Goal: Information Seeking & Learning: Learn about a topic

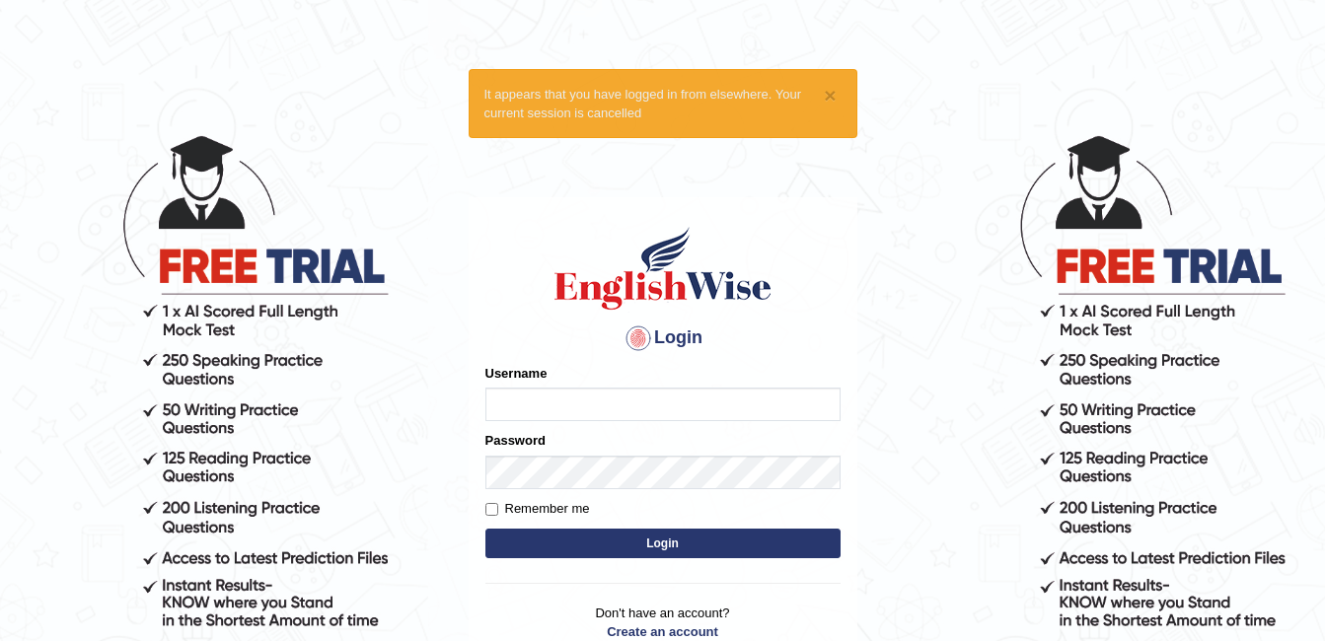
type input "ambikasharma"
click at [523, 506] on label "Remember me" at bounding box center [537, 509] width 105 height 20
click at [498, 506] on input "Remember me" at bounding box center [491, 509] width 13 height 13
checkbox input "true"
click at [533, 539] on button "Login" at bounding box center [662, 544] width 355 height 30
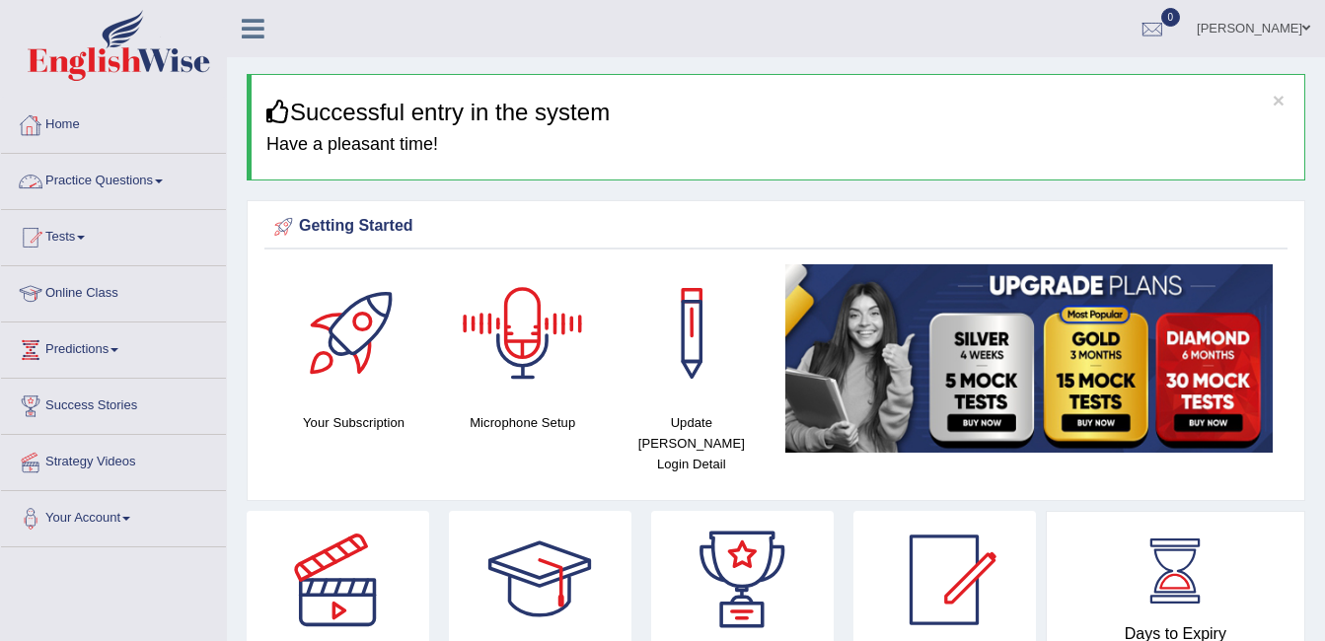
click at [137, 167] on link "Practice Questions" at bounding box center [113, 178] width 225 height 49
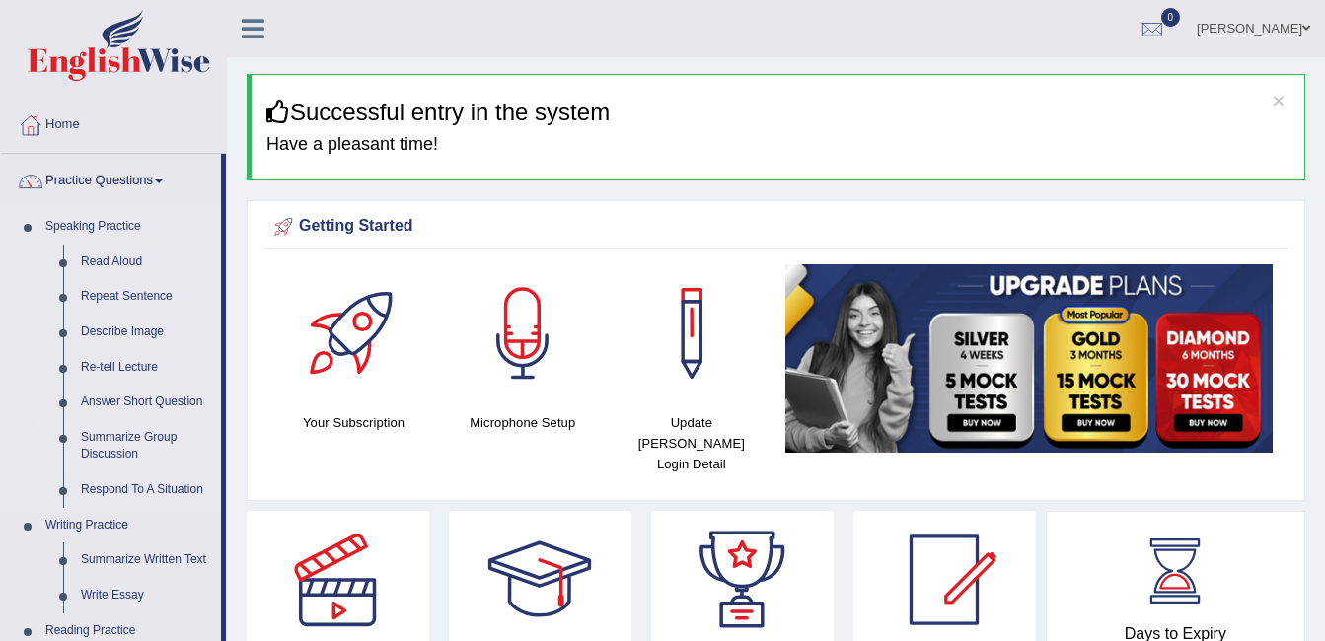
click at [104, 441] on link "Summarize Group Discussion" at bounding box center [146, 446] width 149 height 52
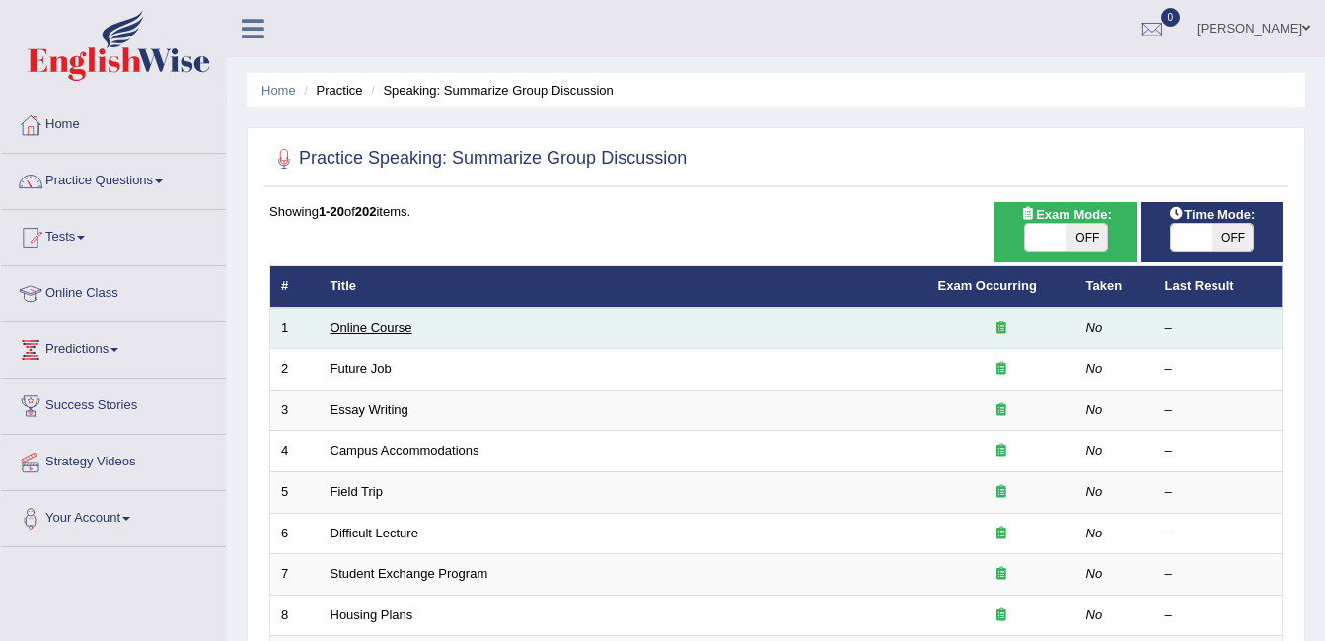
click at [365, 323] on link "Online Course" at bounding box center [371, 328] width 82 height 15
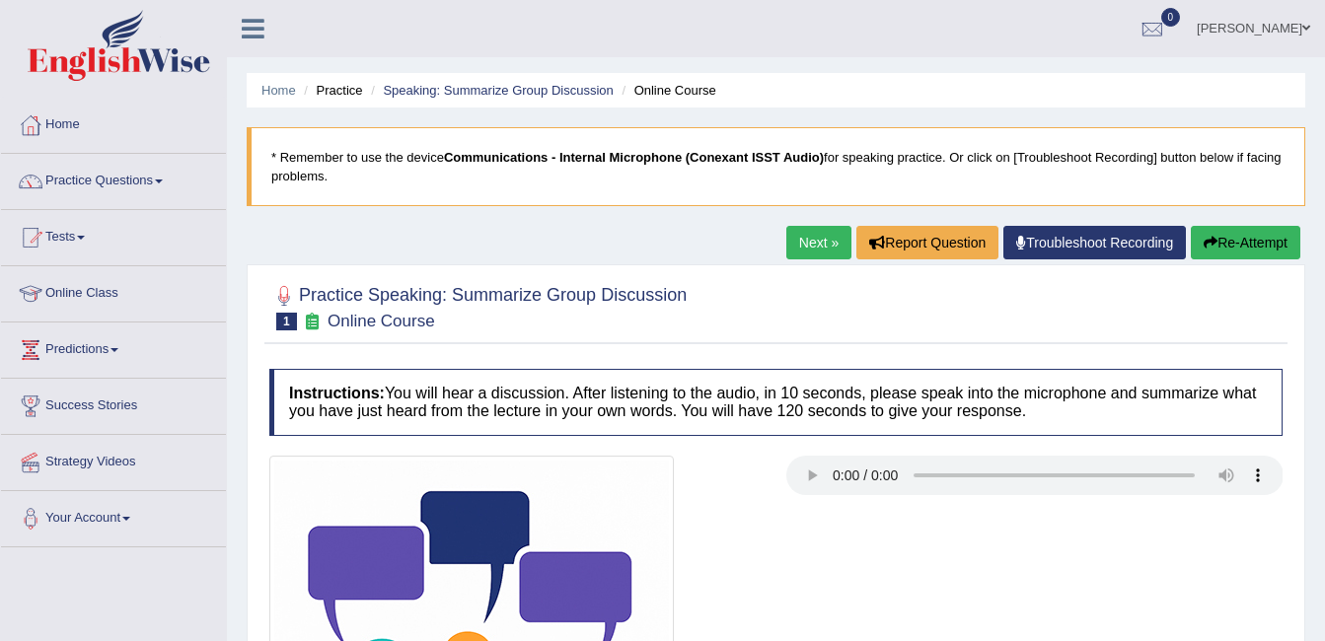
scroll to position [33, 0]
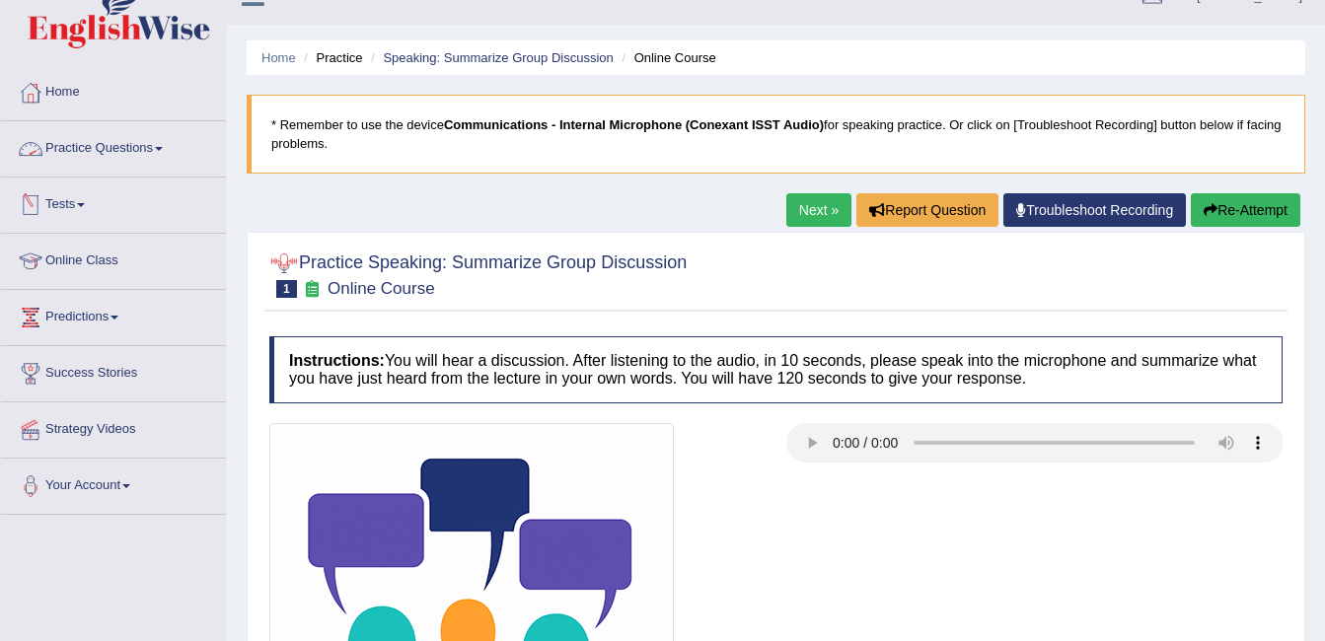
click at [135, 143] on link "Practice Questions" at bounding box center [113, 145] width 225 height 49
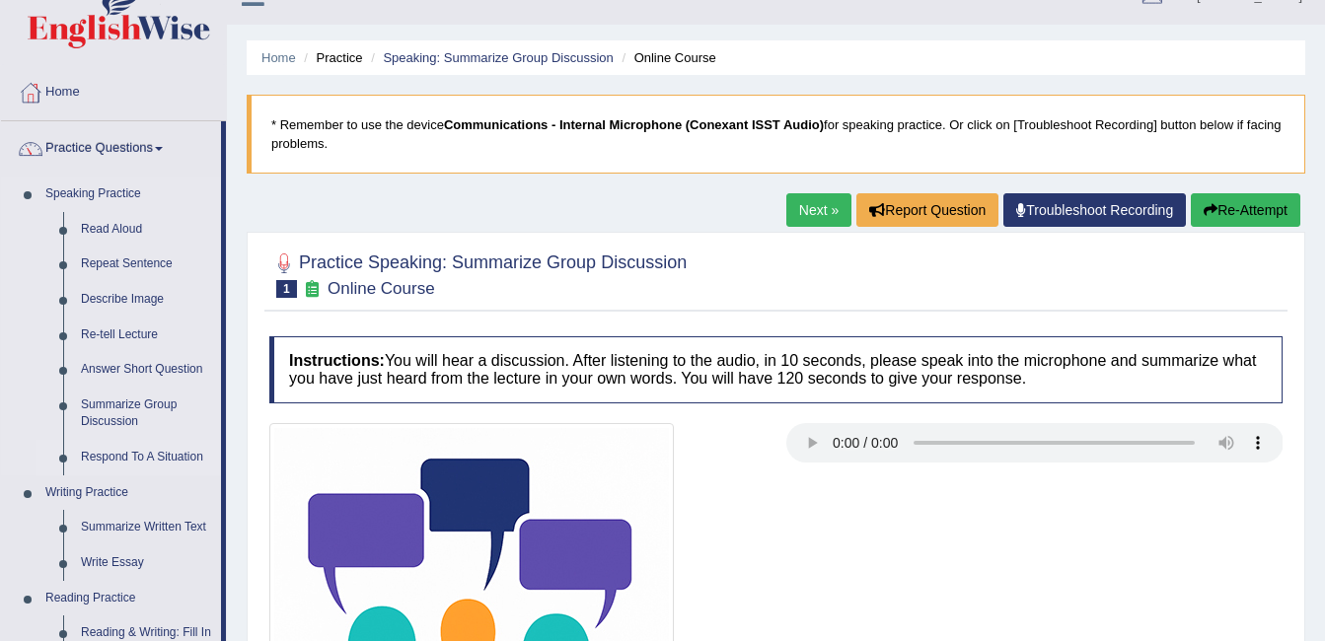
click at [124, 453] on link "Respond To A Situation" at bounding box center [146, 458] width 149 height 36
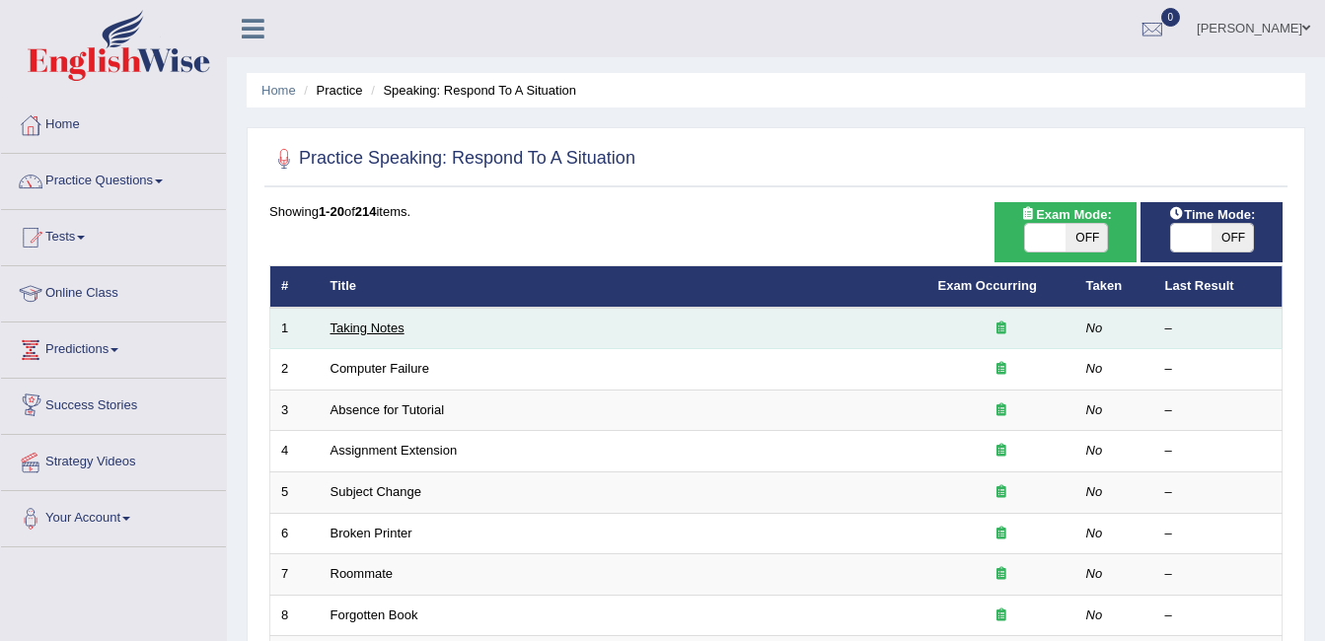
click at [375, 328] on link "Taking Notes" at bounding box center [367, 328] width 74 height 15
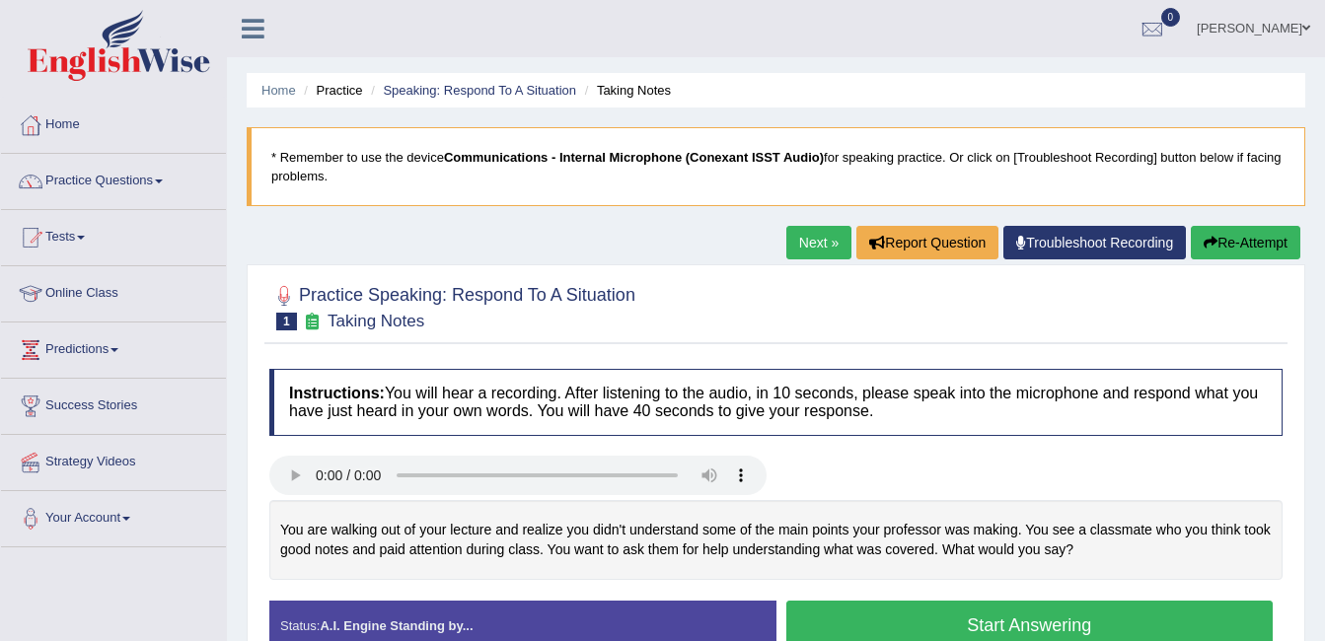
click at [807, 378] on h4 "Instructions: You will hear a recording. After listening to the audio, in 10 se…" at bounding box center [775, 402] width 1013 height 66
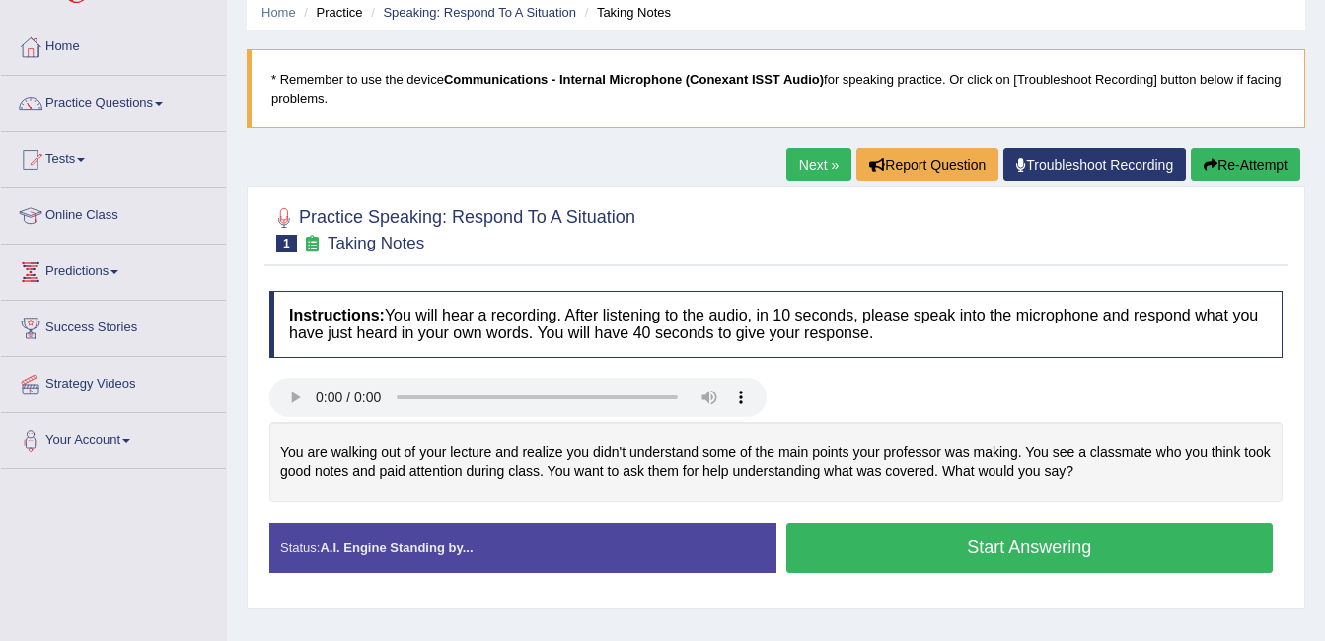
scroll to position [79, 0]
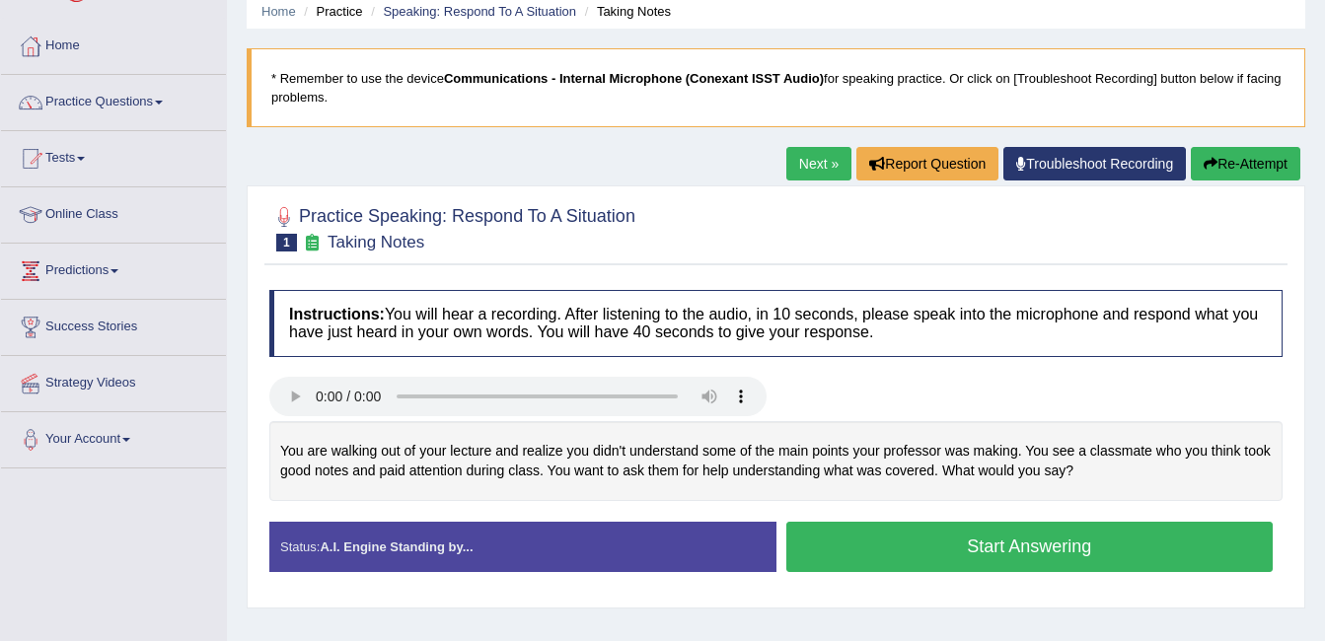
click at [786, 175] on link "Next »" at bounding box center [818, 164] width 65 height 34
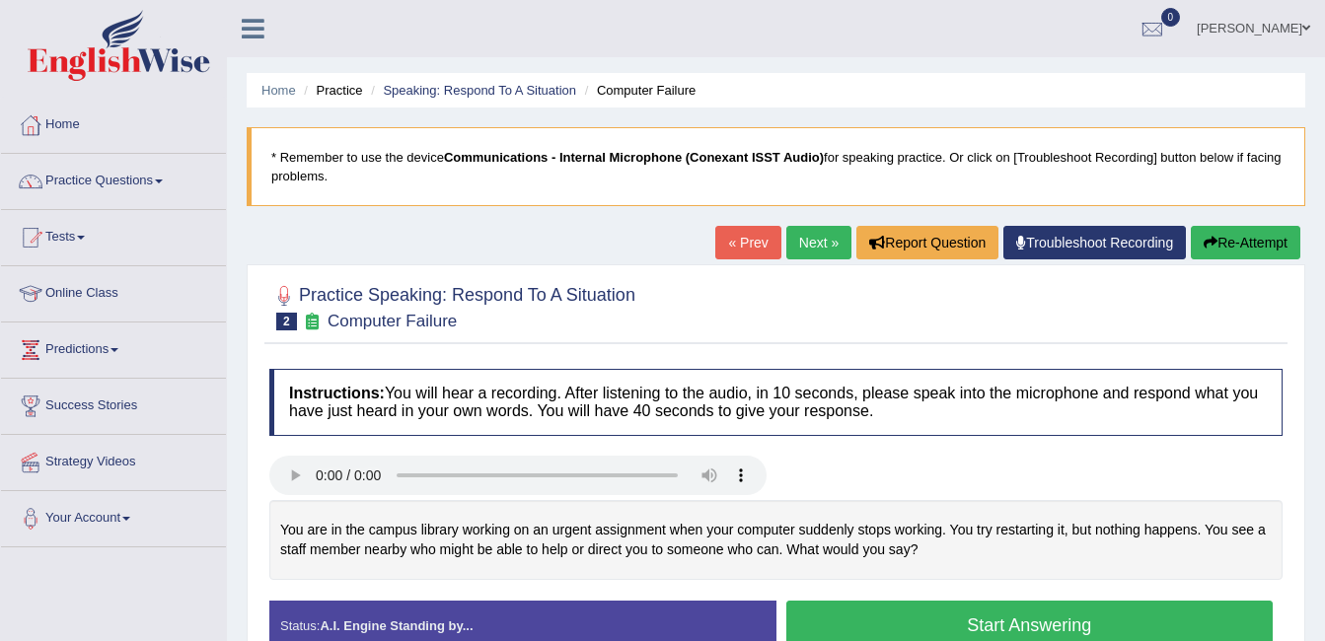
click at [689, 304] on div at bounding box center [775, 306] width 1013 height 60
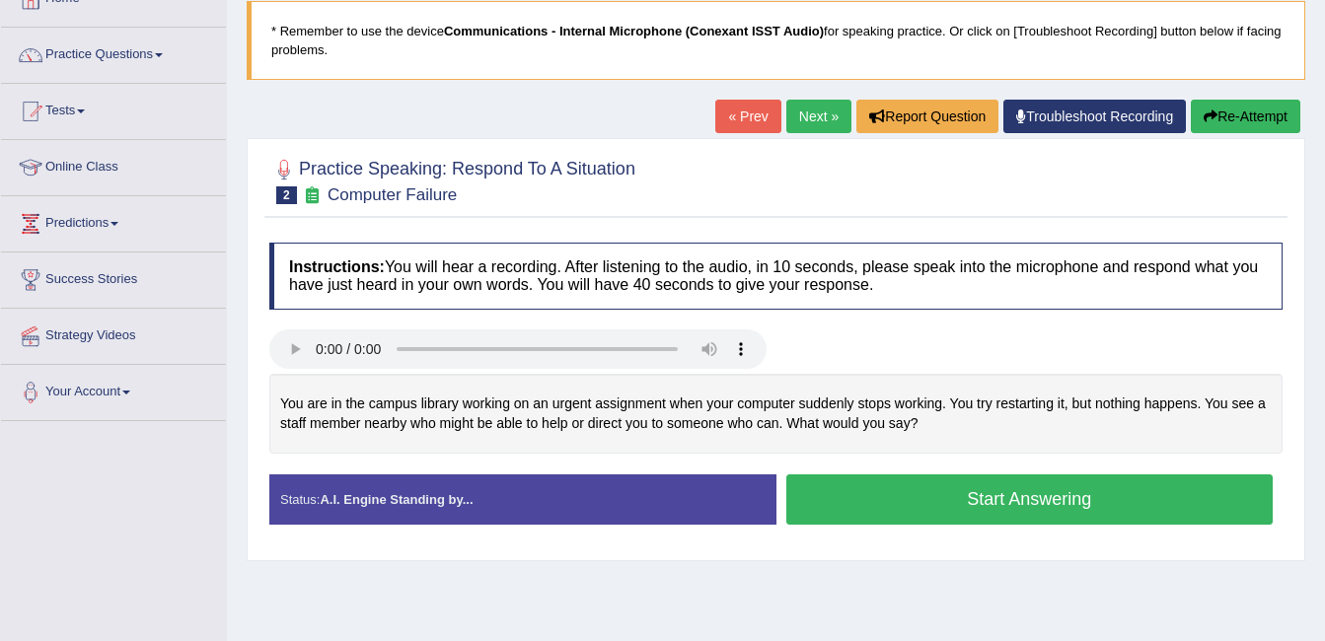
scroll to position [158, 0]
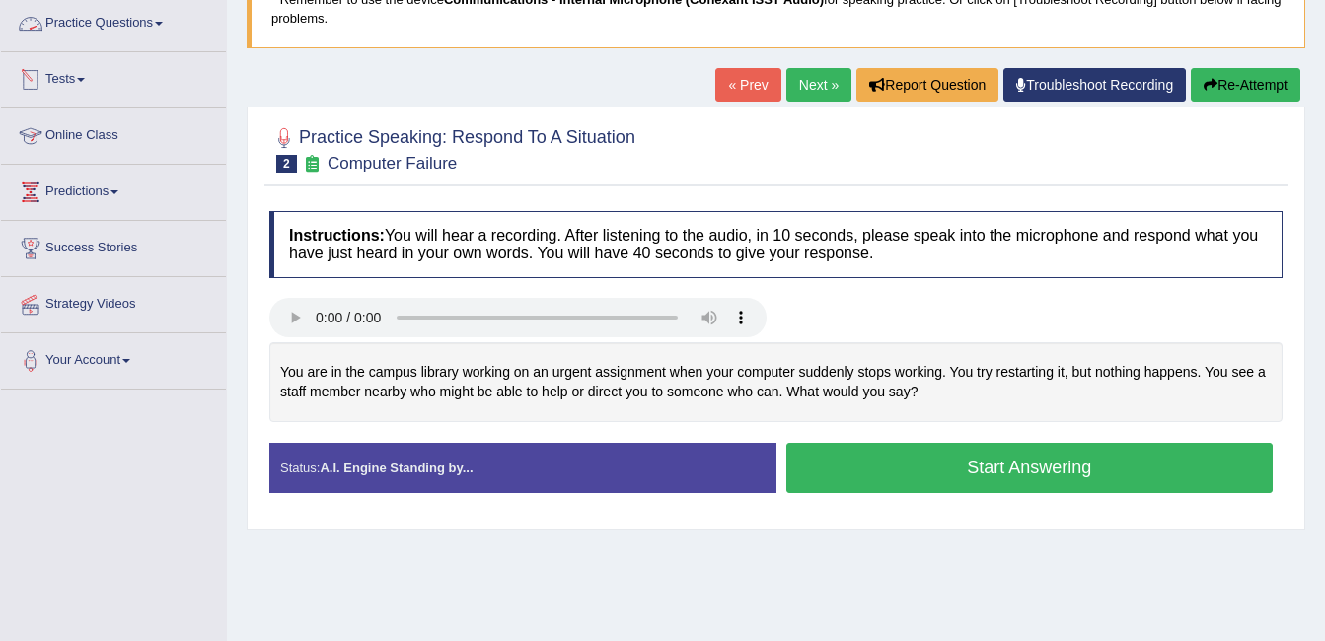
click at [111, 26] on link "Practice Questions" at bounding box center [113, 20] width 225 height 49
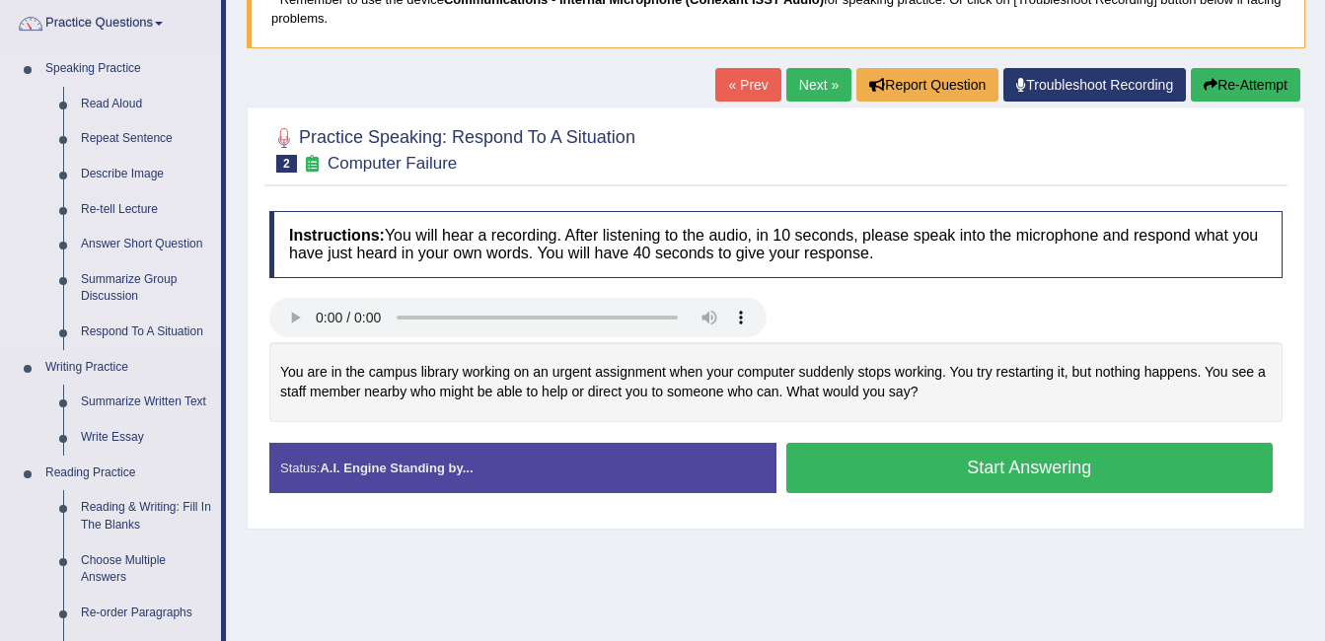
click at [125, 162] on link "Describe Image" at bounding box center [146, 175] width 149 height 36
